Goal: Task Accomplishment & Management: Complete application form

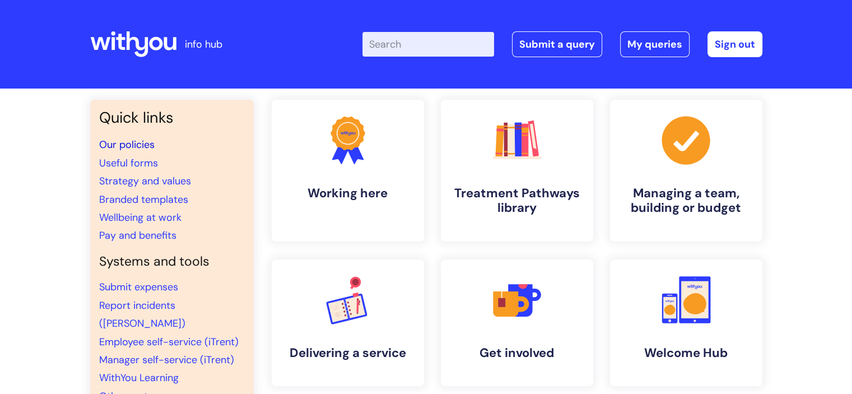
click at [125, 144] on link "Our policies" at bounding box center [126, 144] width 55 height 13
click at [432, 40] on input "Enter your search term here..." at bounding box center [428, 44] width 132 height 25
type input "sick"
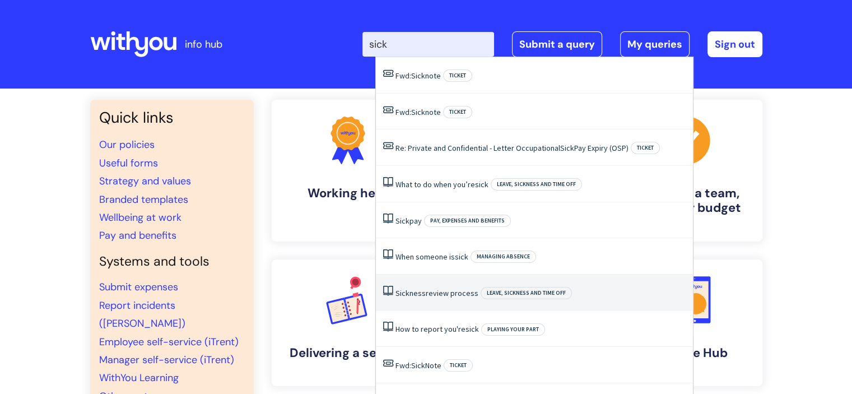
click at [430, 286] on li "Sickness review process Leave, sickness and time off" at bounding box center [534, 292] width 317 height 36
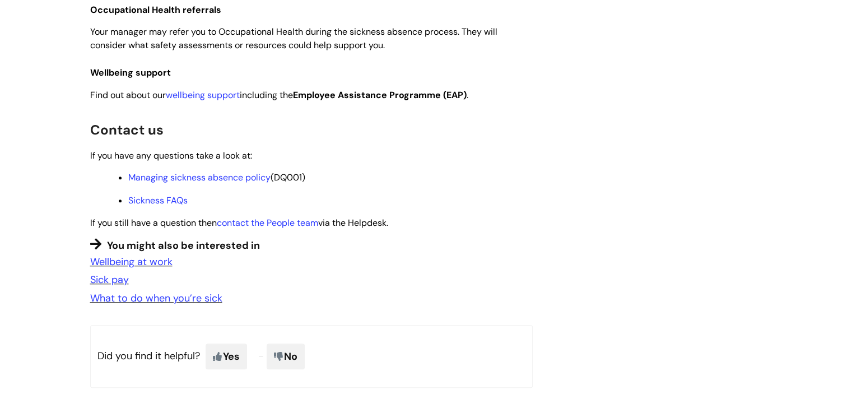
scroll to position [818, 0]
click at [170, 306] on link "What to do when you’re sick" at bounding box center [156, 298] width 132 height 13
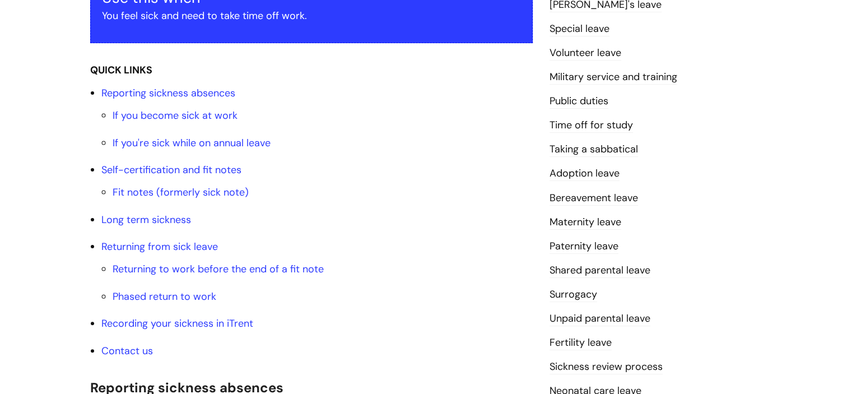
scroll to position [242, 0]
click at [168, 296] on link "Phased return to work" at bounding box center [165, 295] width 104 height 13
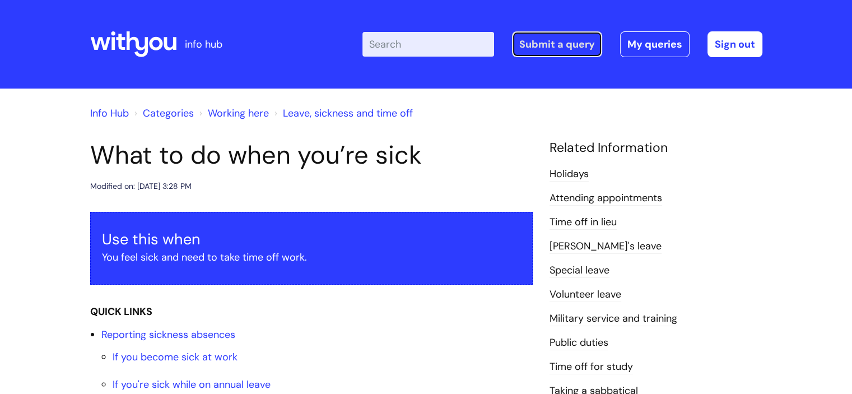
click at [559, 46] on link "Submit a query" at bounding box center [557, 44] width 90 height 26
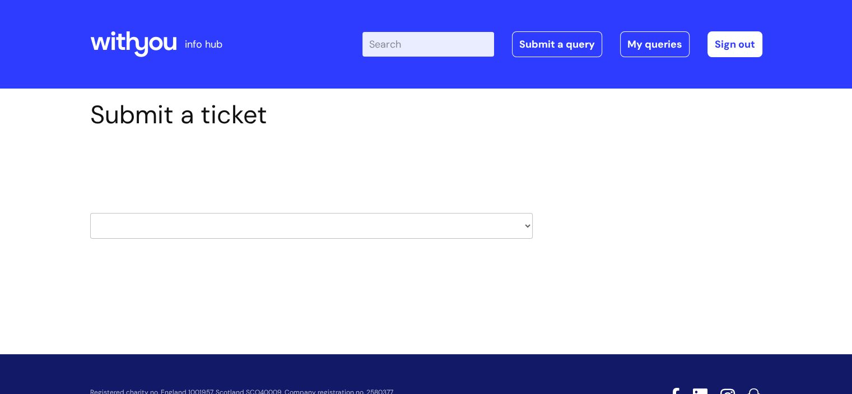
click at [277, 227] on select "HR / People IT and Support Clinical Drug Alerts Finance Accounts Data Support T…" at bounding box center [311, 226] width 442 height 26
select select "it_and_support"
click at [90, 213] on select "HR / People IT and Support Clinical Drug Alerts Finance Accounts Data Support T…" at bounding box center [311, 226] width 442 height 26
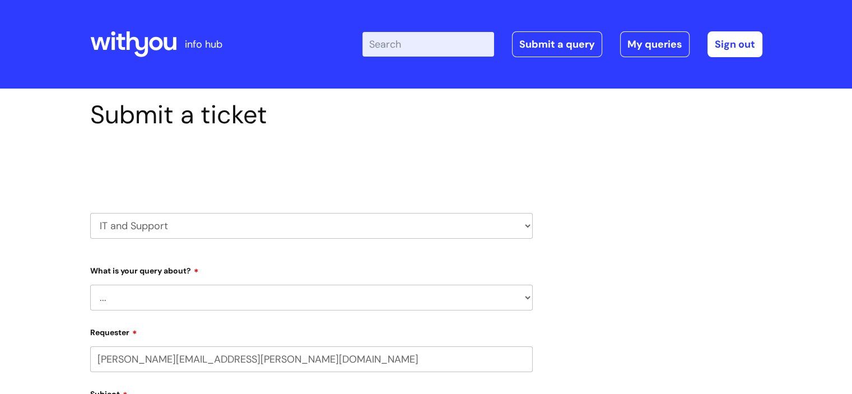
select select "80004286532"
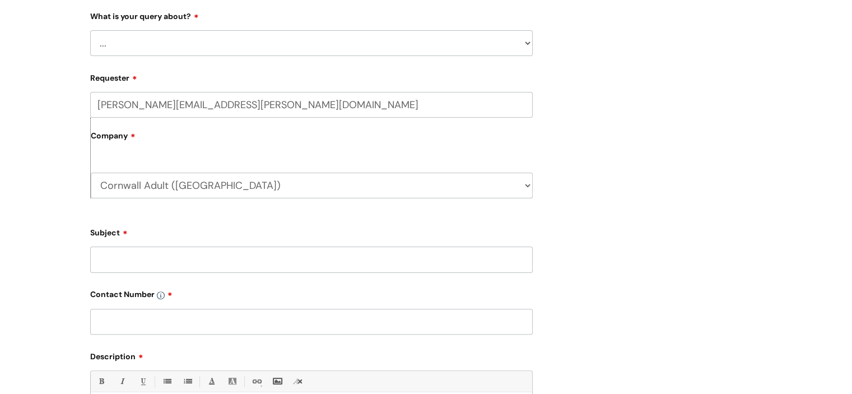
scroll to position [232, 0]
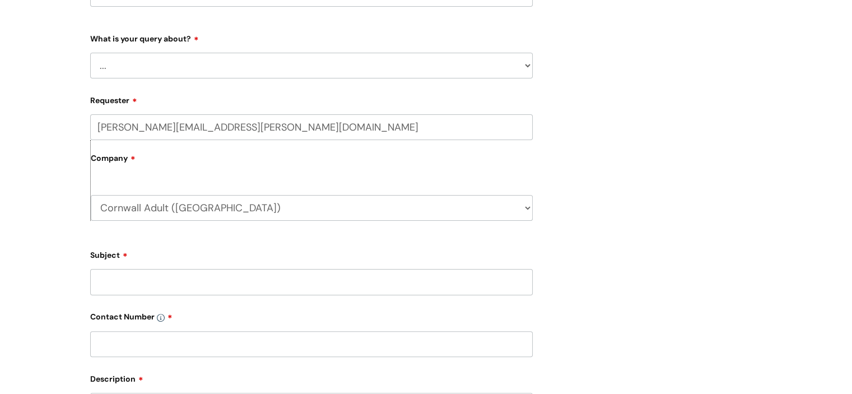
click at [389, 64] on select "... Mobile Phone Reset & MFA Accounts, Starters and Leavers IT Hardware issue I…" at bounding box center [311, 66] width 442 height 26
select select "System/software"
click at [90, 53] on select "... Mobile Phone Reset & MFA Accounts, Starters and Leavers IT Hardware issue I…" at bounding box center [311, 66] width 442 height 26
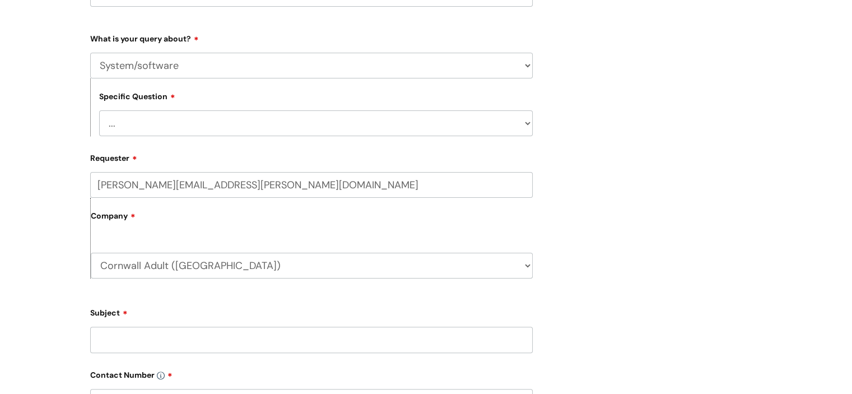
click at [329, 124] on select "... Halo PCMIS Iaptus NHS Email CJSM Email Mitel Another System Google (Workspa…" at bounding box center [315, 123] width 433 height 26
select select "Another System"
click at [99, 110] on select "... Halo PCMIS Iaptus NHS Email CJSM Email Mitel Another System Google (Workspa…" at bounding box center [315, 123] width 433 height 26
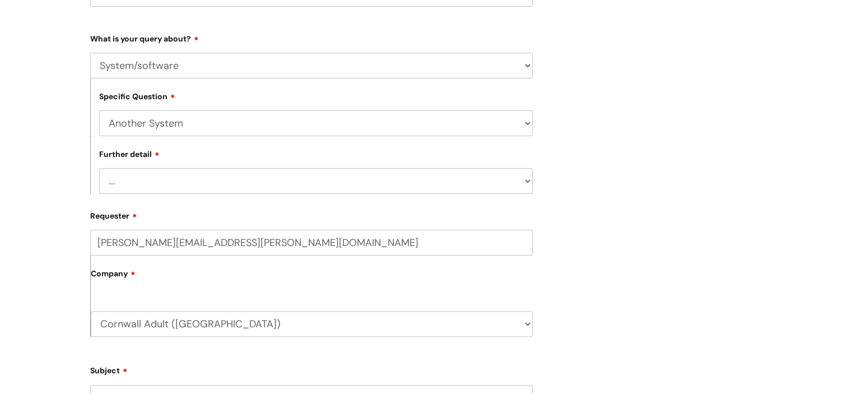
click at [296, 189] on select "... I’ve got a login issue Something else" at bounding box center [315, 181] width 433 height 26
select select "I’ve got a login issue"
click at [99, 168] on select "... I’ve got a login issue Something else" at bounding box center [315, 181] width 433 height 26
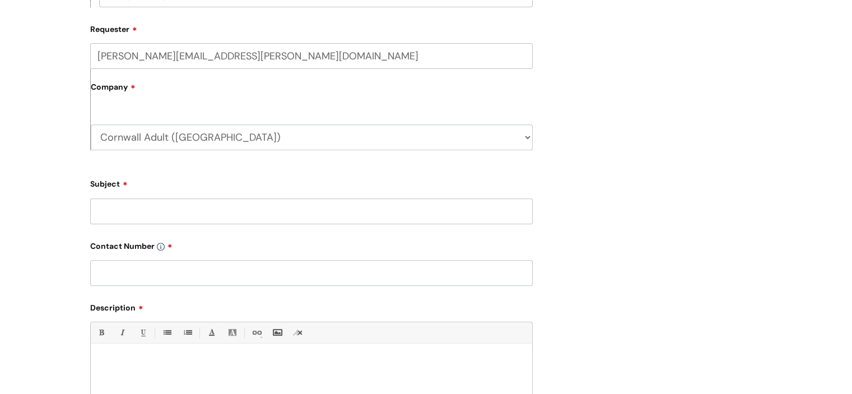
scroll to position [419, 0]
click at [277, 220] on input "Subject" at bounding box center [311, 211] width 442 height 26
type input "I"
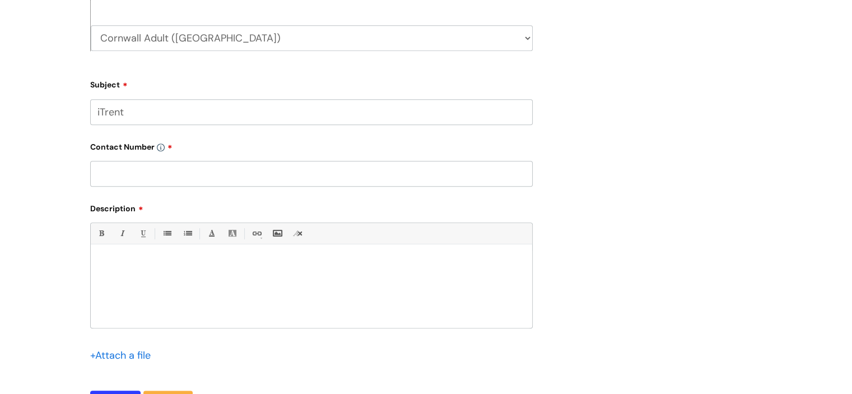
scroll to position [533, 0]
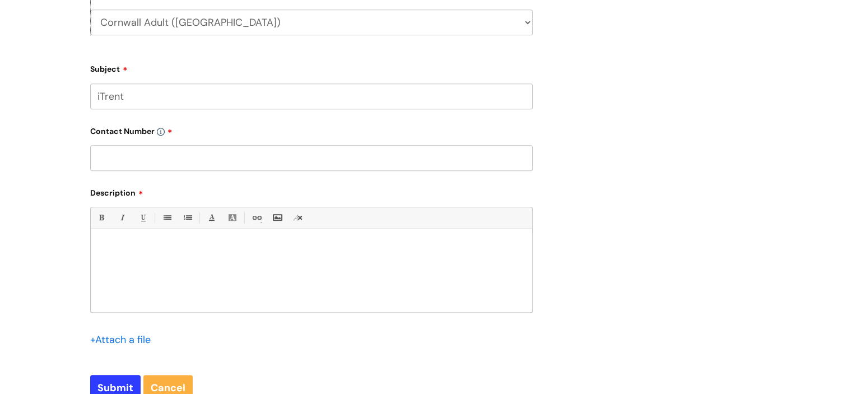
type input "iTrent"
click at [233, 163] on input "text" at bounding box center [311, 158] width 442 height 26
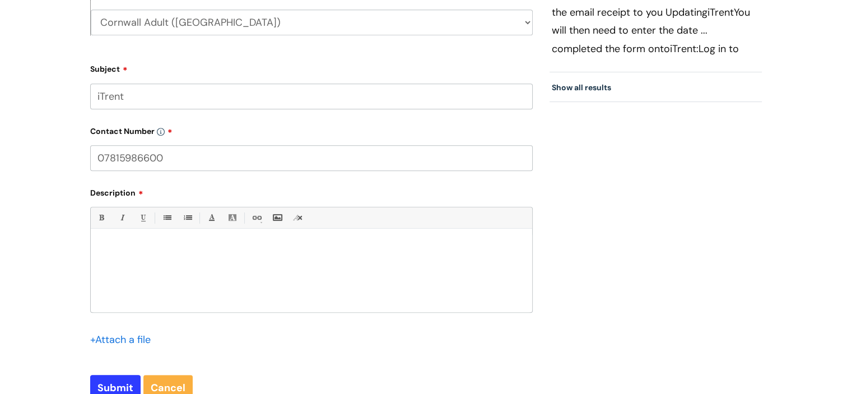
type input "07815986600"
click at [226, 244] on p at bounding box center [311, 248] width 425 height 10
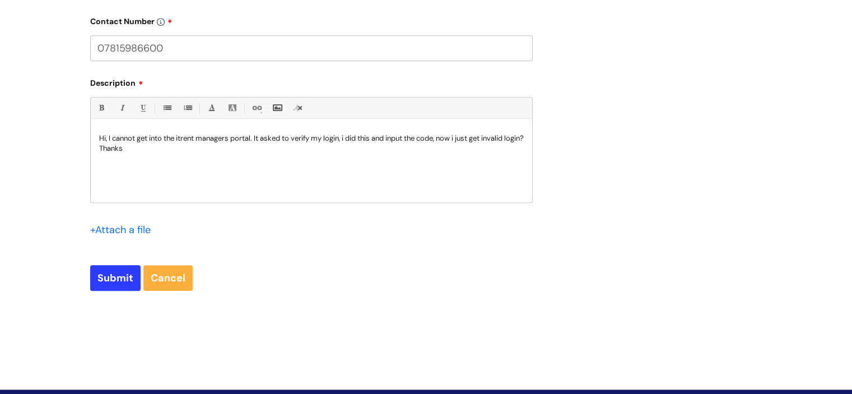
scroll to position [645, 0]
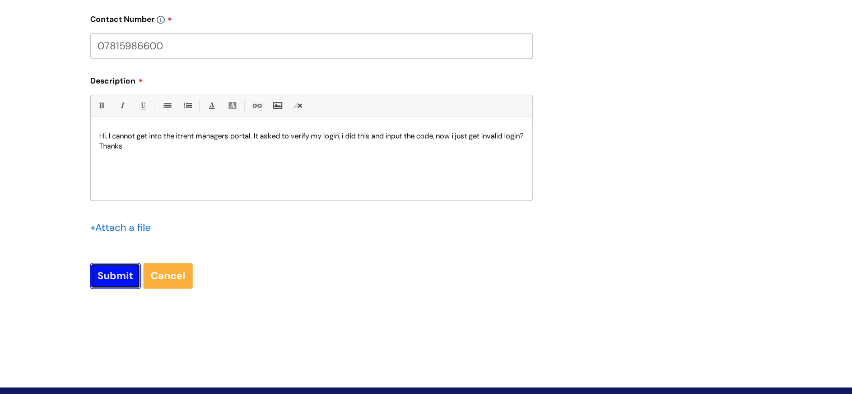
click at [115, 272] on input "Submit" at bounding box center [115, 276] width 50 height 26
type input "Please Wait..."
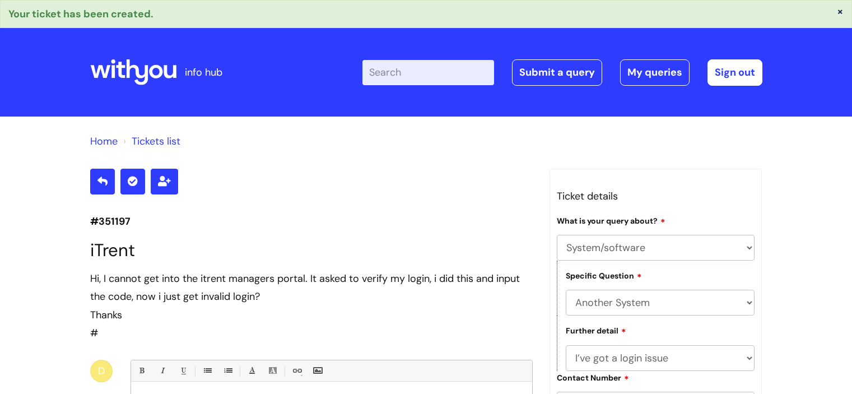
select select "System/software"
select select "Another System"
select select "I’ve got a login issue"
click at [116, 67] on icon at bounding box center [120, 70] width 9 height 16
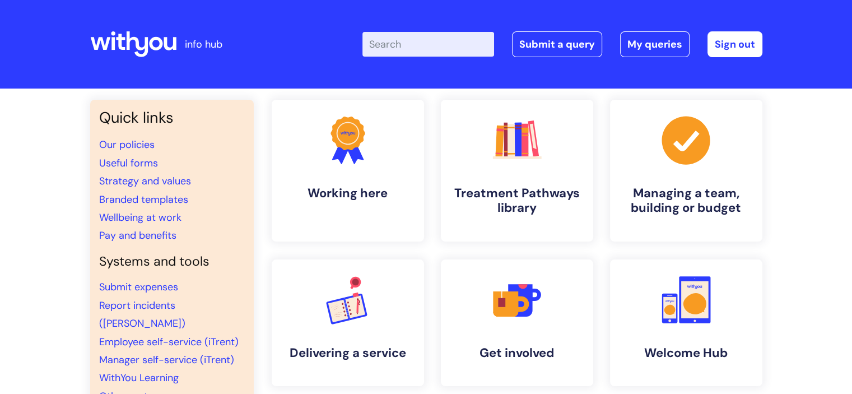
click at [437, 45] on input "Enter your search term here..." at bounding box center [428, 44] width 132 height 25
type input "refer a friend"
click button "Search" at bounding box center [0, 0] width 0 height 0
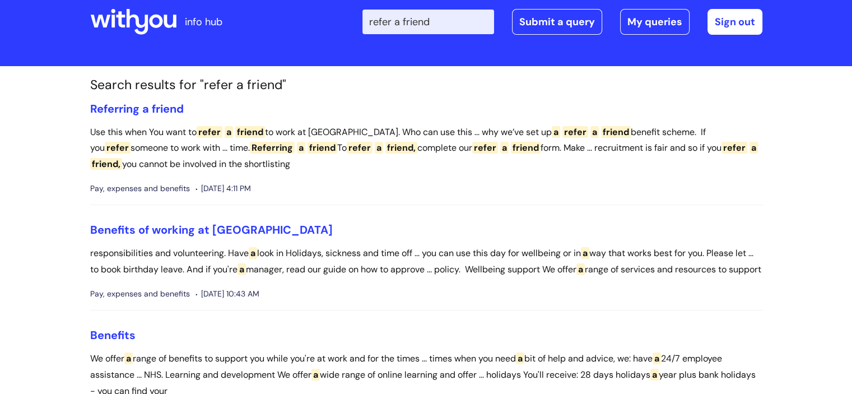
scroll to position [25, 0]
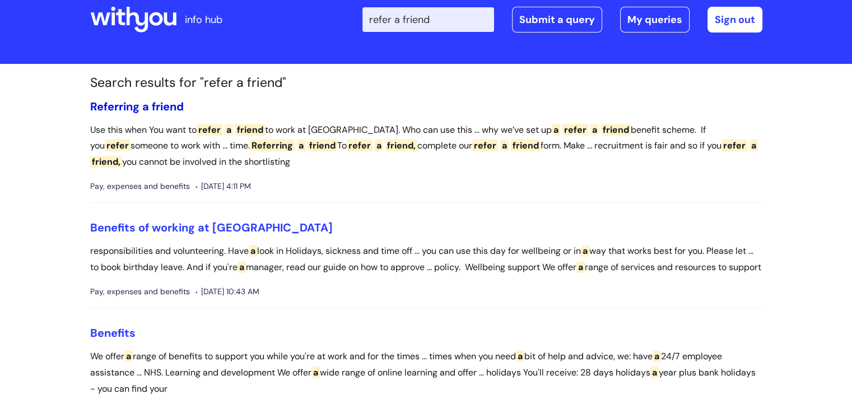
click at [128, 101] on span "Referring" at bounding box center [114, 106] width 49 height 15
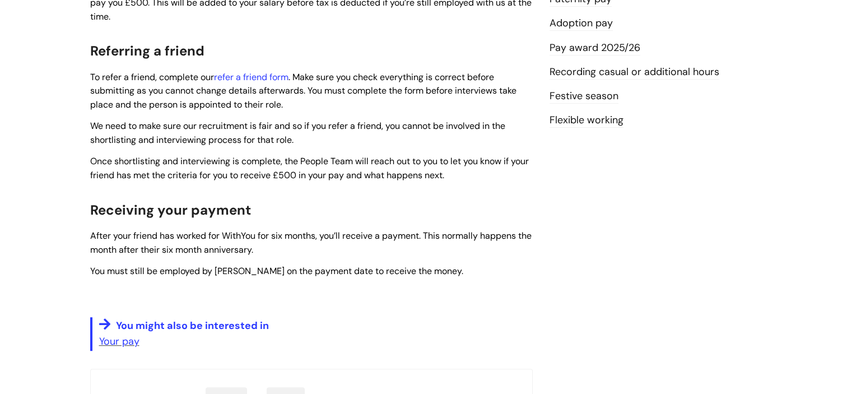
scroll to position [391, 0]
click at [260, 77] on link "refer a friend form" at bounding box center [251, 78] width 74 height 12
